Goal: Task Accomplishment & Management: Complete application form

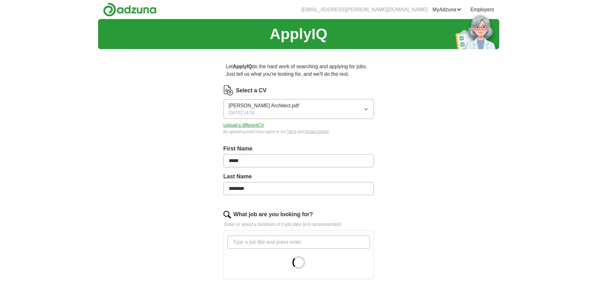
click at [257, 126] on button "Upload a different CV" at bounding box center [243, 125] width 41 height 7
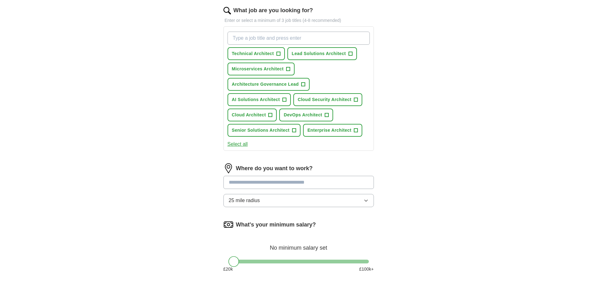
scroll to position [307, 0]
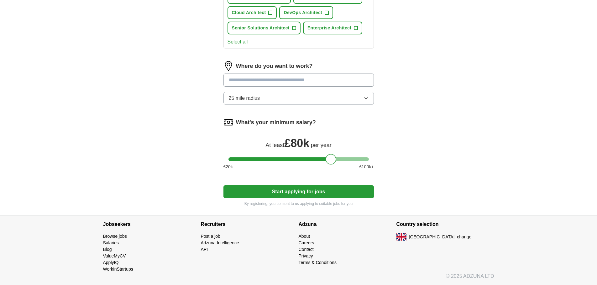
drag, startPoint x: 232, startPoint y: 159, endPoint x: 329, endPoint y: 159, distance: 97.1
click at [329, 159] on div at bounding box center [330, 159] width 11 height 11
click at [308, 194] on button "Start applying for jobs" at bounding box center [298, 191] width 150 height 13
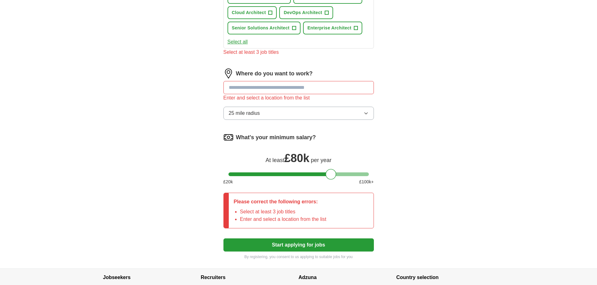
click at [302, 90] on input at bounding box center [298, 87] width 150 height 13
click at [270, 92] on input at bounding box center [298, 87] width 150 height 13
type input "*******"
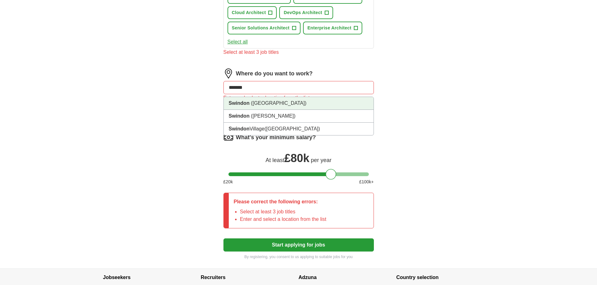
click at [239, 102] on strong "Swindon" at bounding box center [239, 103] width 21 height 5
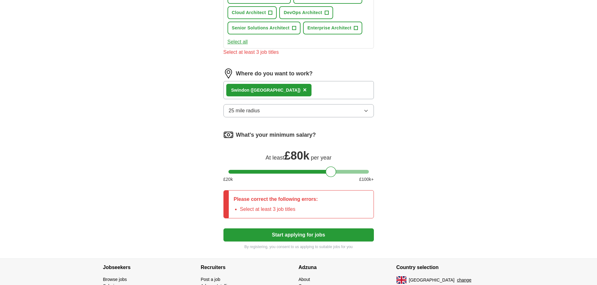
click at [248, 113] on span "25 mile radius" at bounding box center [244, 111] width 31 height 8
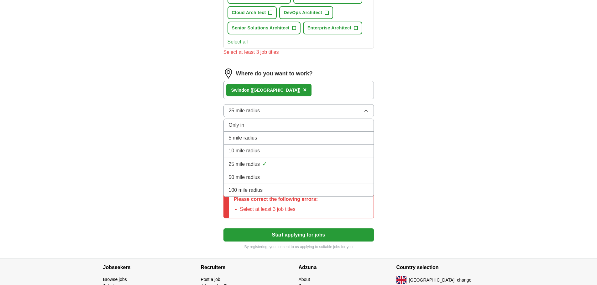
click at [252, 190] on span "100 mile radius" at bounding box center [246, 191] width 34 height 8
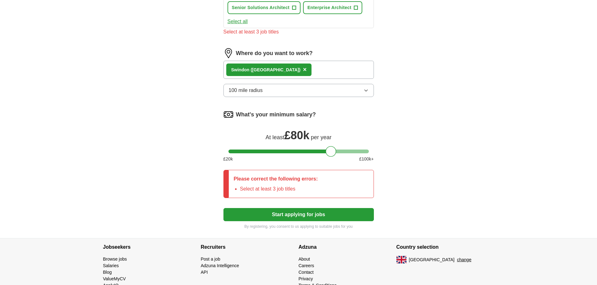
scroll to position [350, 0]
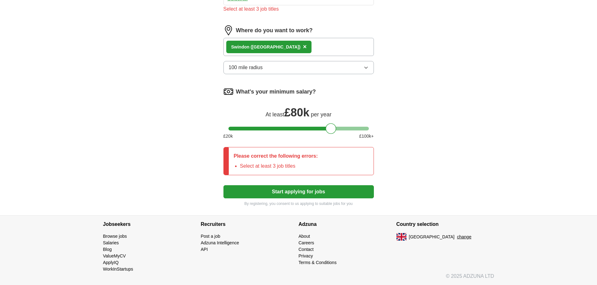
click at [301, 192] on button "Start applying for jobs" at bounding box center [298, 191] width 150 height 13
drag, startPoint x: 246, startPoint y: 167, endPoint x: 296, endPoint y: 165, distance: 50.5
click at [295, 165] on li "Select at least 3 job titles" at bounding box center [279, 167] width 78 height 8
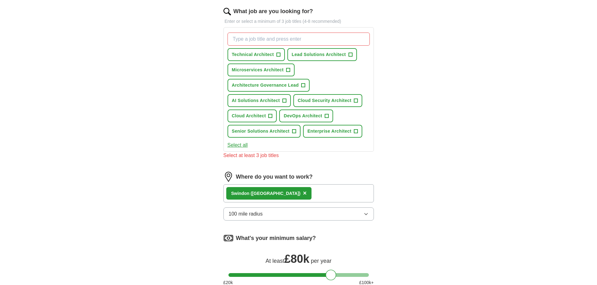
scroll to position [193, 0]
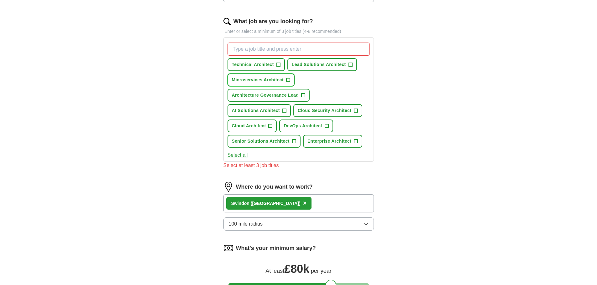
click at [259, 81] on span "Microservices Architect" at bounding box center [258, 80] width 52 height 7
click at [318, 66] on span "Lead Solutions Architect" at bounding box center [319, 64] width 54 height 7
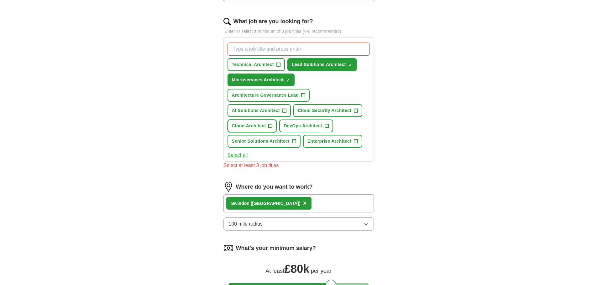
click at [252, 128] on span "Cloud Architect" at bounding box center [249, 126] width 34 height 7
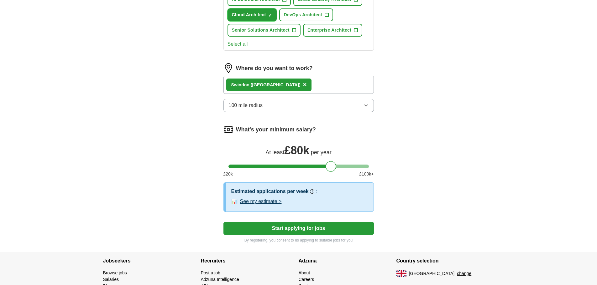
scroll to position [341, 0]
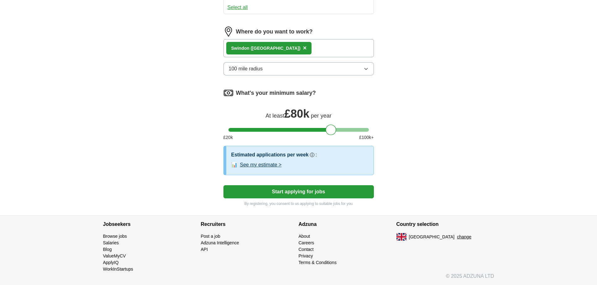
click at [297, 190] on button "Start applying for jobs" at bounding box center [298, 191] width 150 height 13
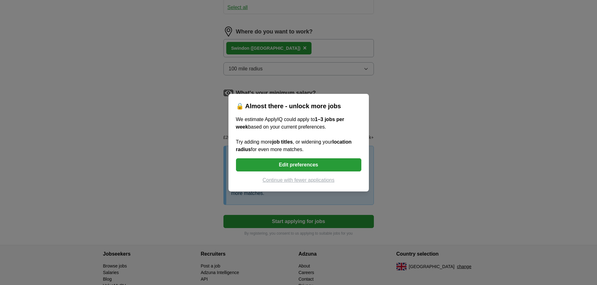
drag, startPoint x: 254, startPoint y: 120, endPoint x: 348, endPoint y: 125, distance: 94.4
click at [348, 125] on div "We estimate ApplyIQ could apply to 1–3 jobs per week based on your current pref…" at bounding box center [298, 135] width 125 height 38
click at [298, 165] on button "Edit preferences" at bounding box center [298, 164] width 125 height 13
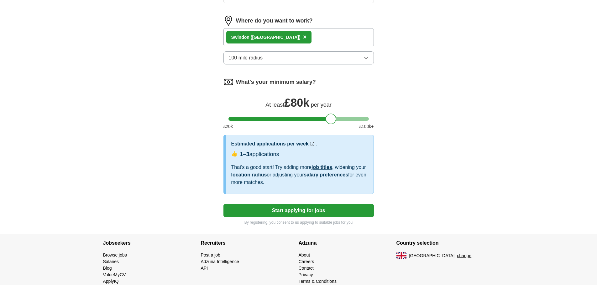
scroll to position [371, 0]
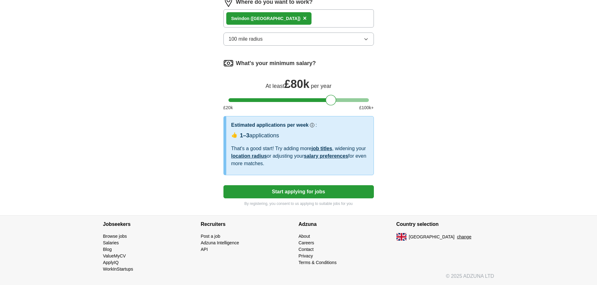
click at [294, 193] on button "Start applying for jobs" at bounding box center [298, 191] width 150 height 13
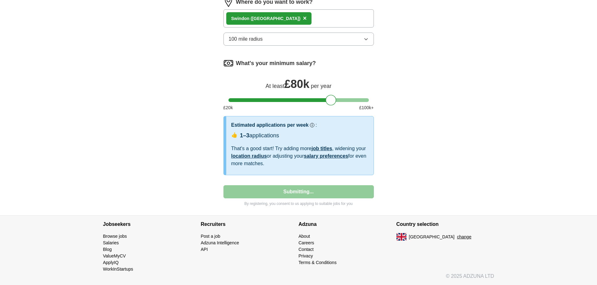
select select "**"
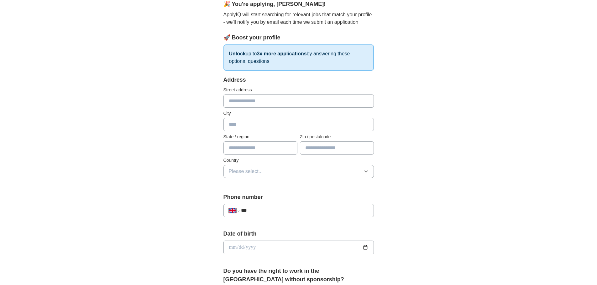
scroll to position [63, 0]
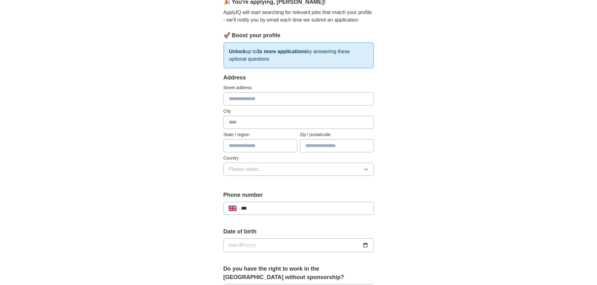
click at [253, 101] on input "text" at bounding box center [298, 98] width 150 height 13
type input "**********"
click at [241, 124] on input "text" at bounding box center [298, 122] width 150 height 13
type input "*******"
type input "******"
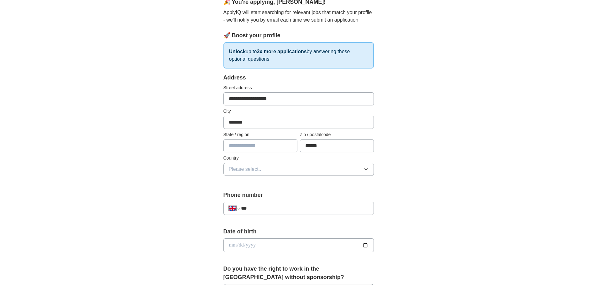
click at [275, 173] on button "Please select..." at bounding box center [298, 169] width 150 height 13
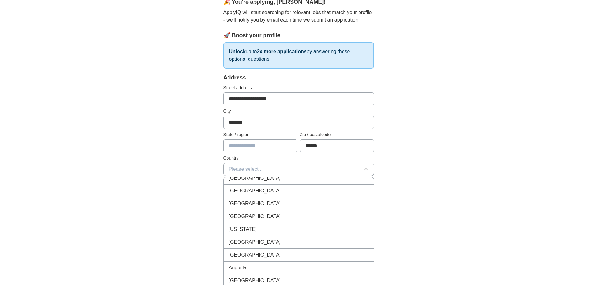
scroll to position [0, 0]
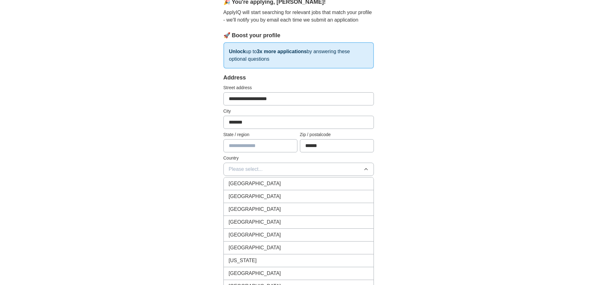
click at [259, 184] on span "[GEOGRAPHIC_DATA]" at bounding box center [255, 184] width 52 height 8
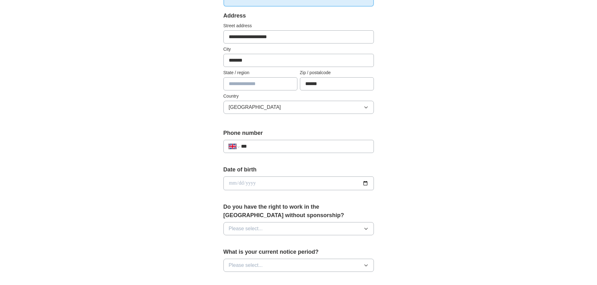
scroll to position [125, 0]
click at [270, 144] on input "***" at bounding box center [304, 146] width 127 height 8
type input "**********"
click at [231, 184] on input "date" at bounding box center [298, 183] width 150 height 14
type input "**********"
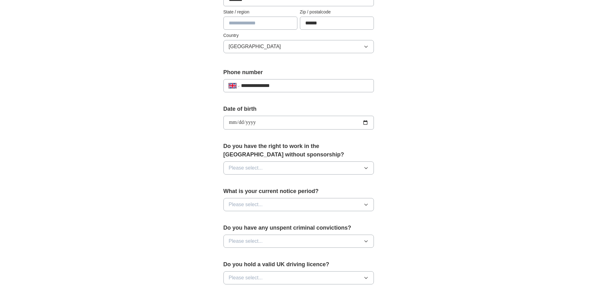
scroll to position [188, 0]
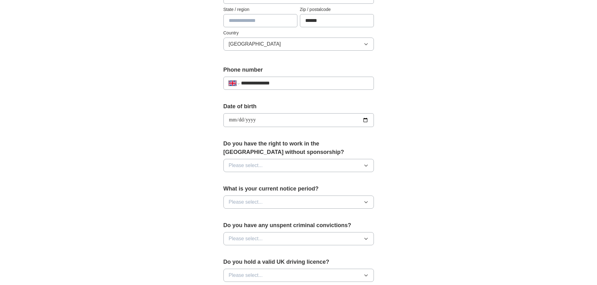
click at [271, 167] on button "Please select..." at bounding box center [298, 165] width 150 height 13
click at [260, 194] on div "No" at bounding box center [299, 193] width 140 height 8
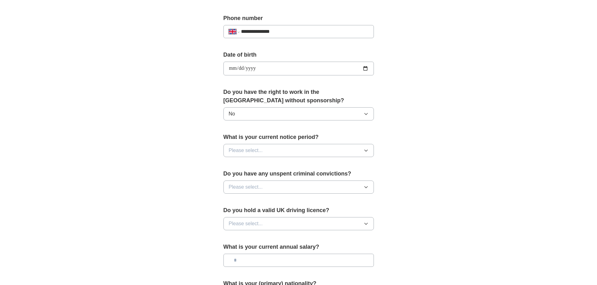
scroll to position [251, 0]
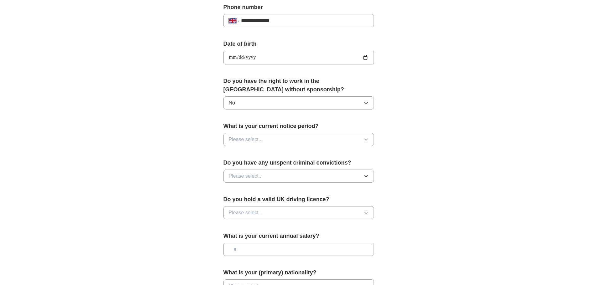
click at [274, 139] on button "Please select..." at bounding box center [298, 139] width 150 height 13
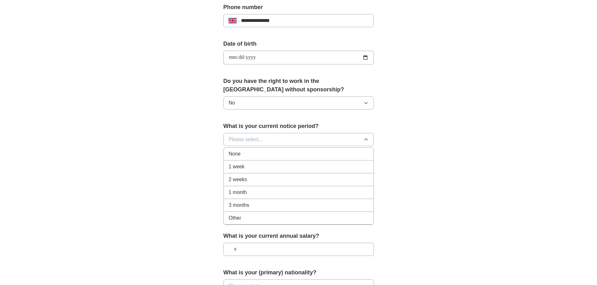
click at [258, 169] on div "1 week" at bounding box center [299, 167] width 140 height 8
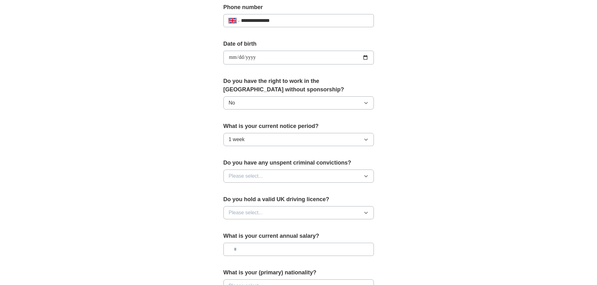
scroll to position [282, 0]
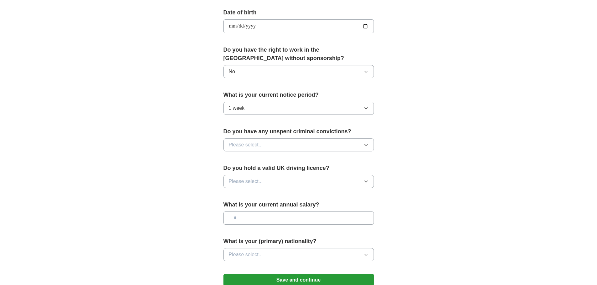
click at [275, 144] on button "Please select..." at bounding box center [298, 144] width 150 height 13
click at [256, 170] on div "No" at bounding box center [299, 172] width 140 height 8
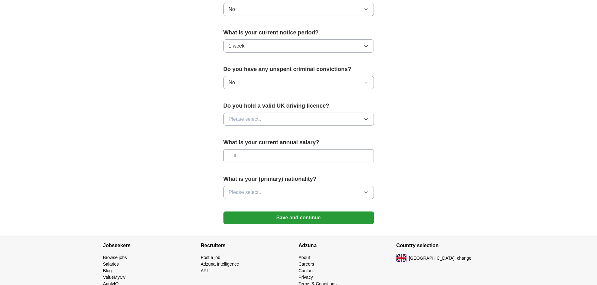
scroll to position [345, 0]
click at [274, 119] on button "Please select..." at bounding box center [298, 118] width 150 height 13
click at [257, 133] on div "Yes" at bounding box center [299, 134] width 140 height 8
click at [263, 154] on input "text" at bounding box center [298, 155] width 150 height 13
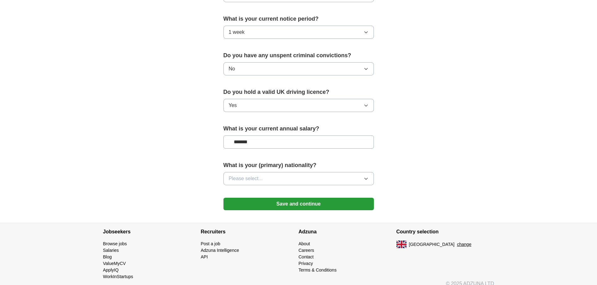
scroll to position [365, 0]
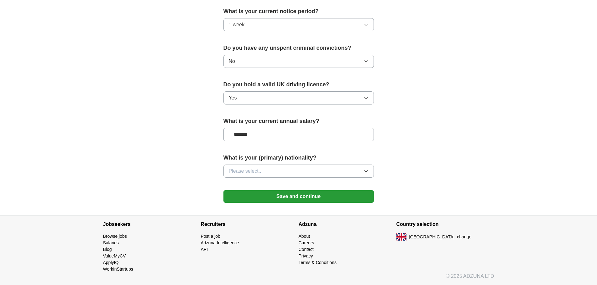
type input "*******"
click at [284, 171] on button "Please select..." at bounding box center [298, 171] width 150 height 13
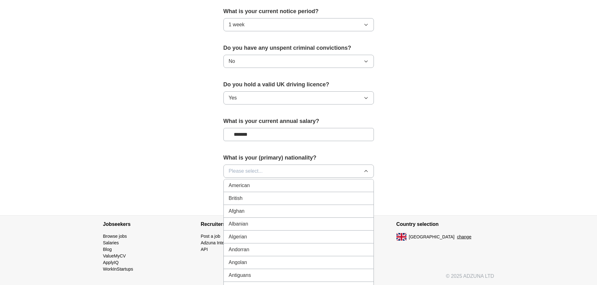
click at [261, 170] on span "Please select..." at bounding box center [246, 172] width 34 height 8
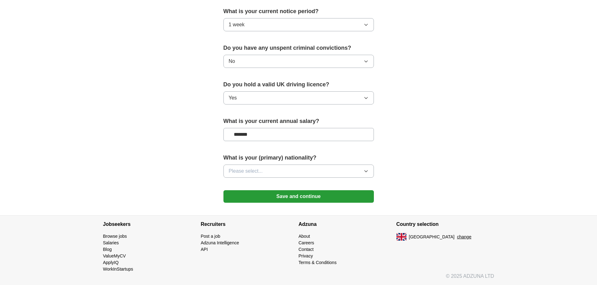
click at [257, 169] on span "Please select..." at bounding box center [246, 172] width 34 height 8
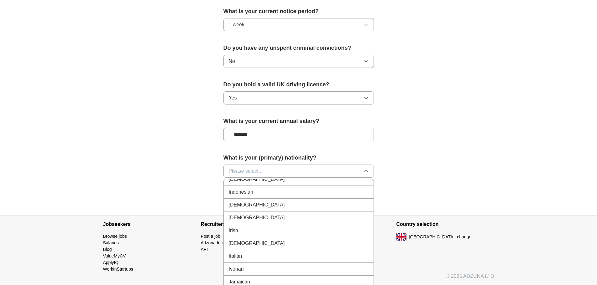
scroll to position [1002, 0]
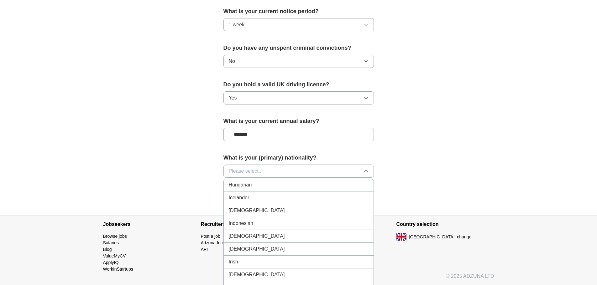
click at [249, 209] on div "[DEMOGRAPHIC_DATA]" at bounding box center [299, 211] width 140 height 8
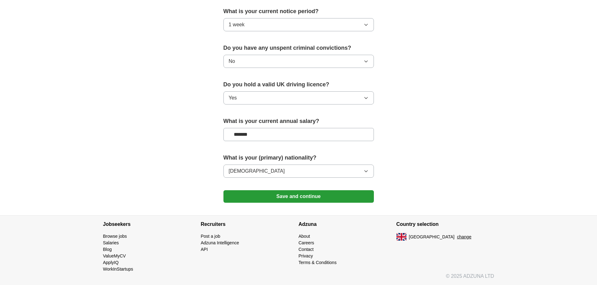
click at [317, 197] on button "Save and continue" at bounding box center [298, 196] width 150 height 13
